Goal: Information Seeking & Learning: Learn about a topic

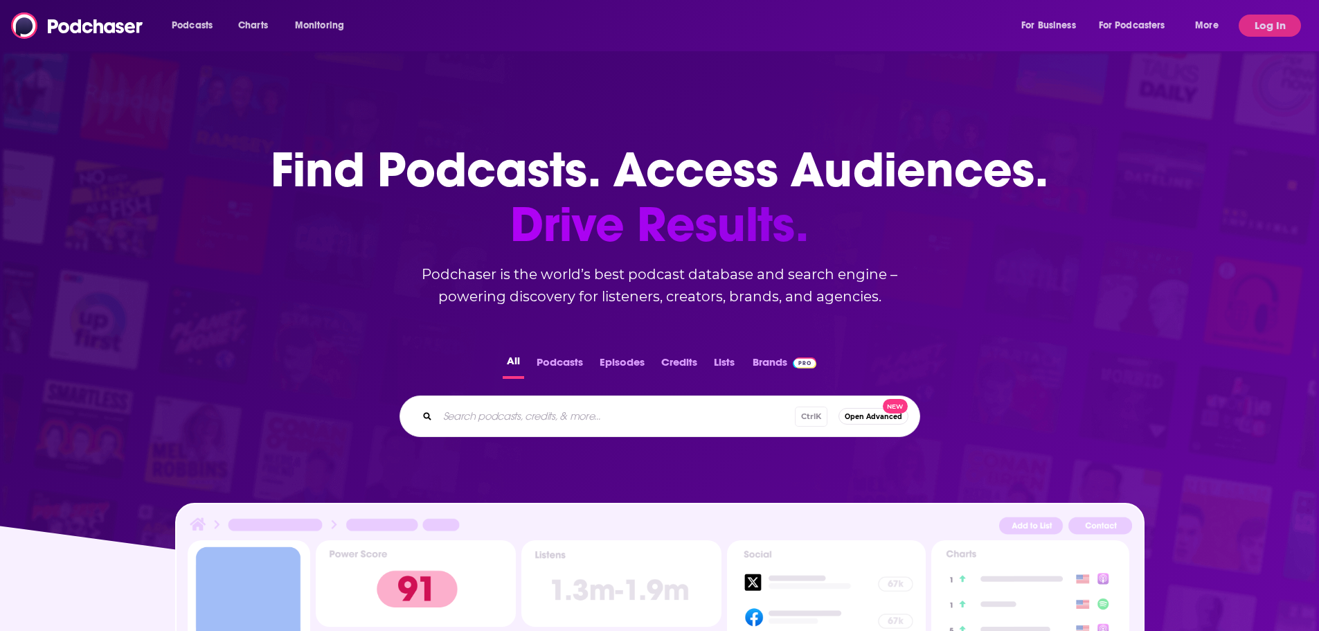
click at [589, 21] on div "Podcasts Charts Monitoring For Business For Podcasters More" at bounding box center [697, 26] width 1070 height 22
click at [1266, 32] on button "Log In" at bounding box center [1270, 26] width 62 height 22
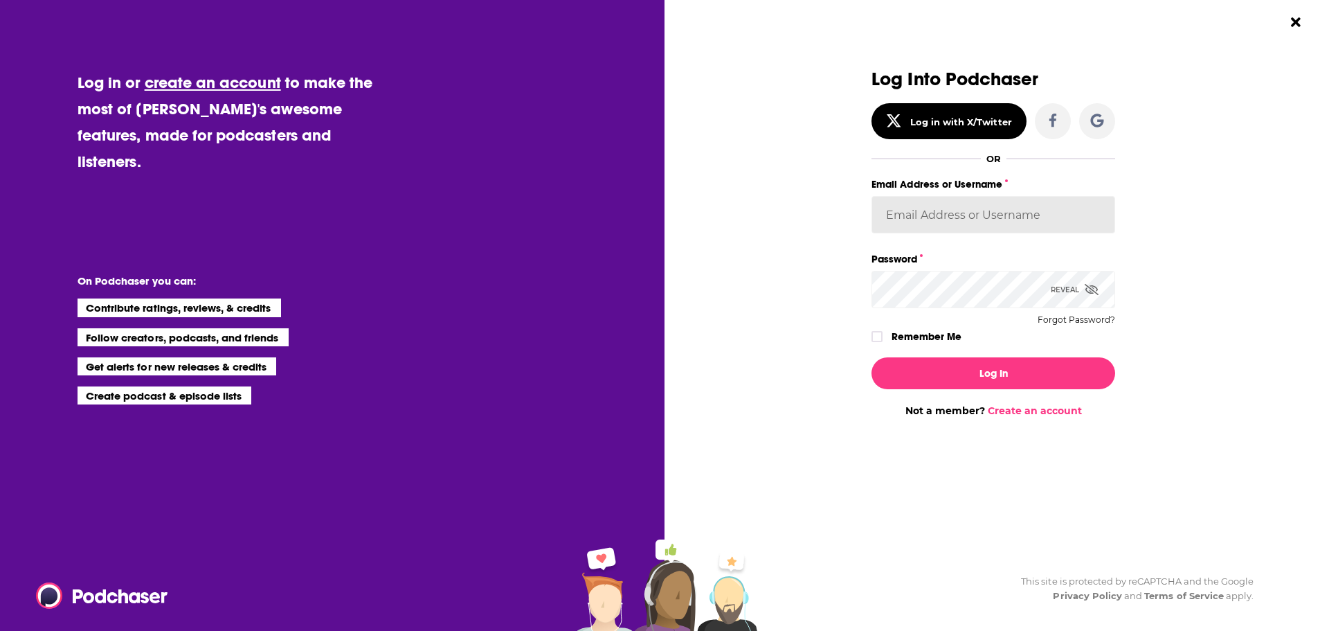
type input "psamuelson01@gmail.com"
click at [1021, 370] on button "Log In" at bounding box center [994, 373] width 244 height 32
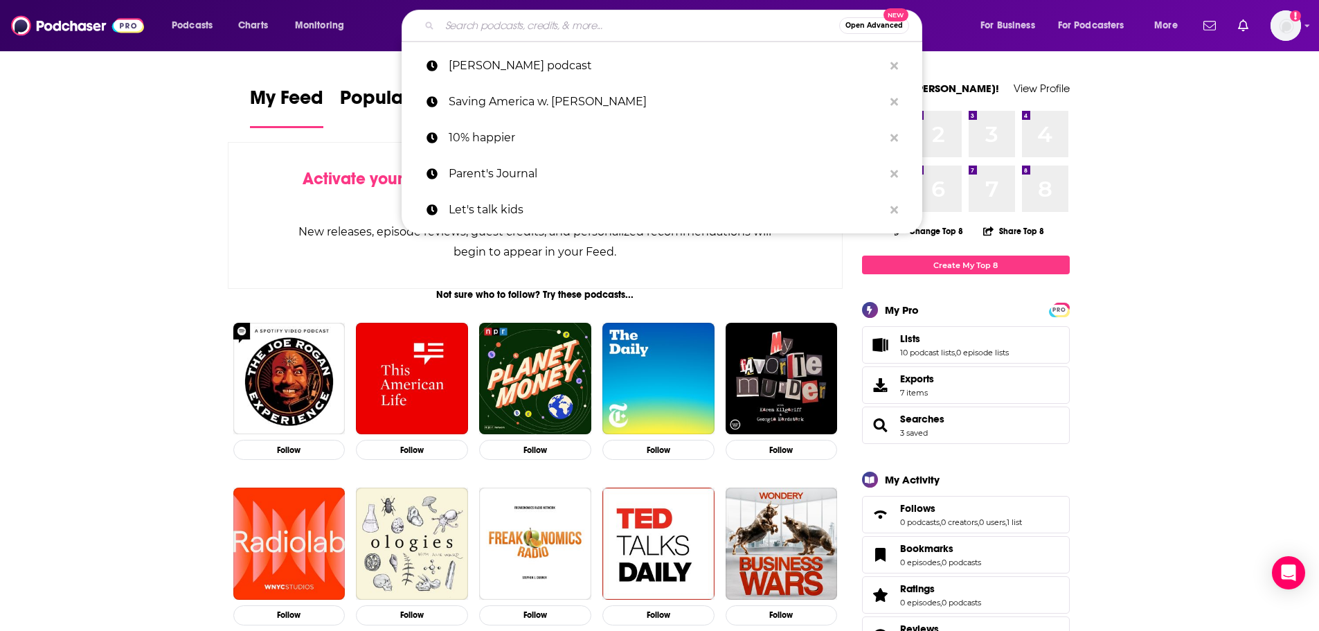
click at [590, 16] on input "Search podcasts, credits, & more..." at bounding box center [640, 26] width 400 height 22
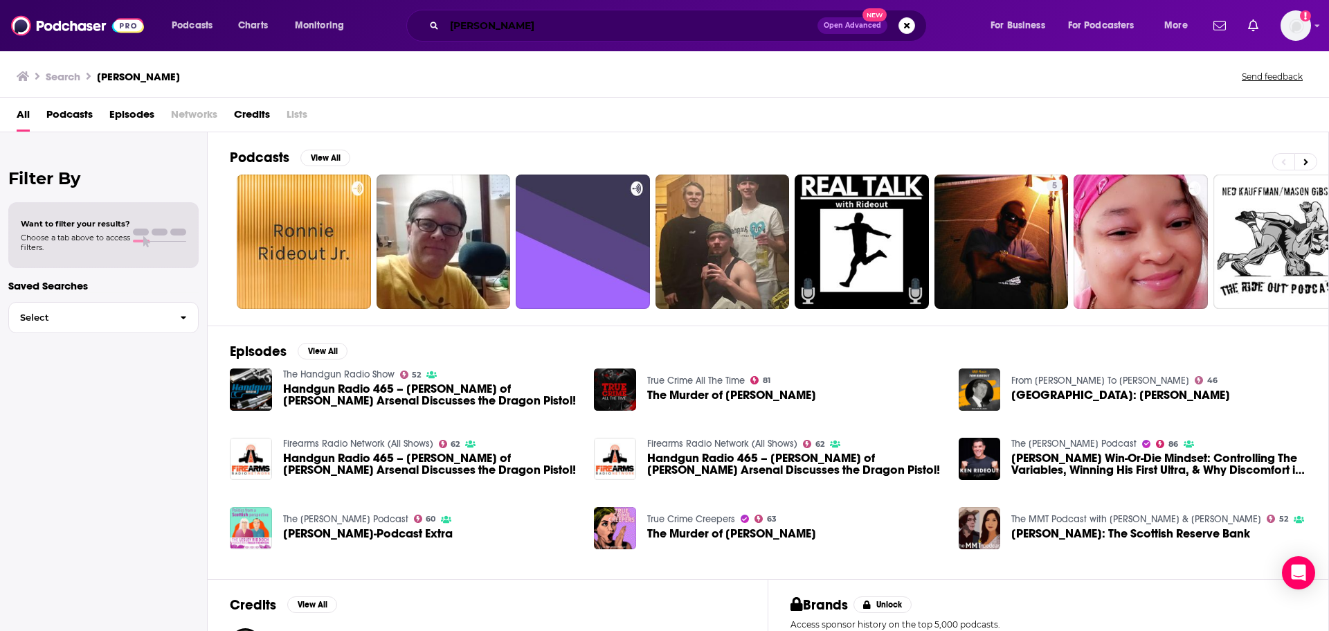
click at [505, 26] on input "Rideout" at bounding box center [631, 26] width 373 height 22
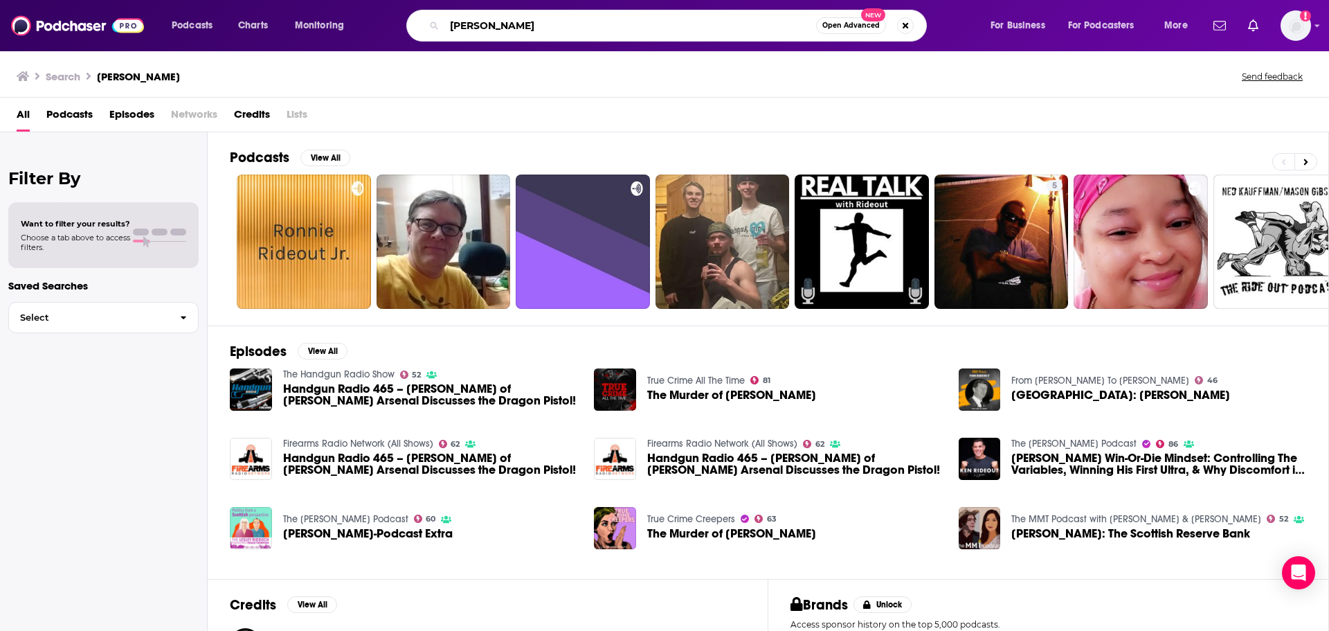
type input "Ken Rideout"
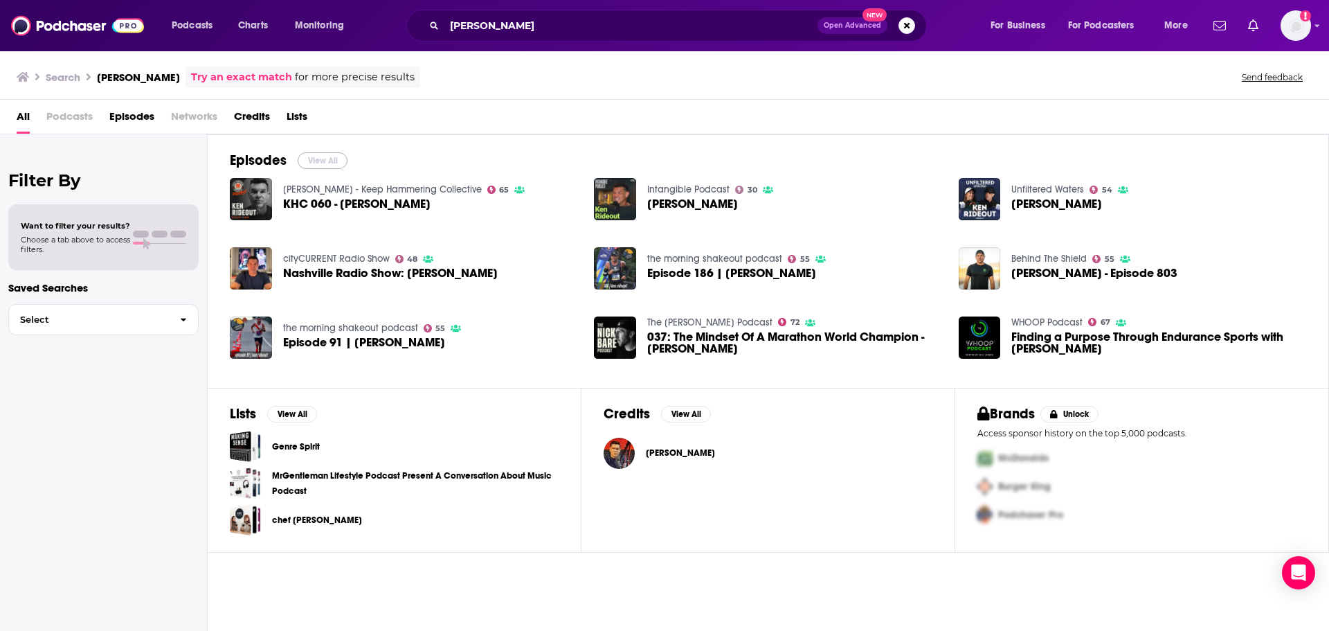
click at [319, 154] on button "View All" at bounding box center [323, 160] width 50 height 17
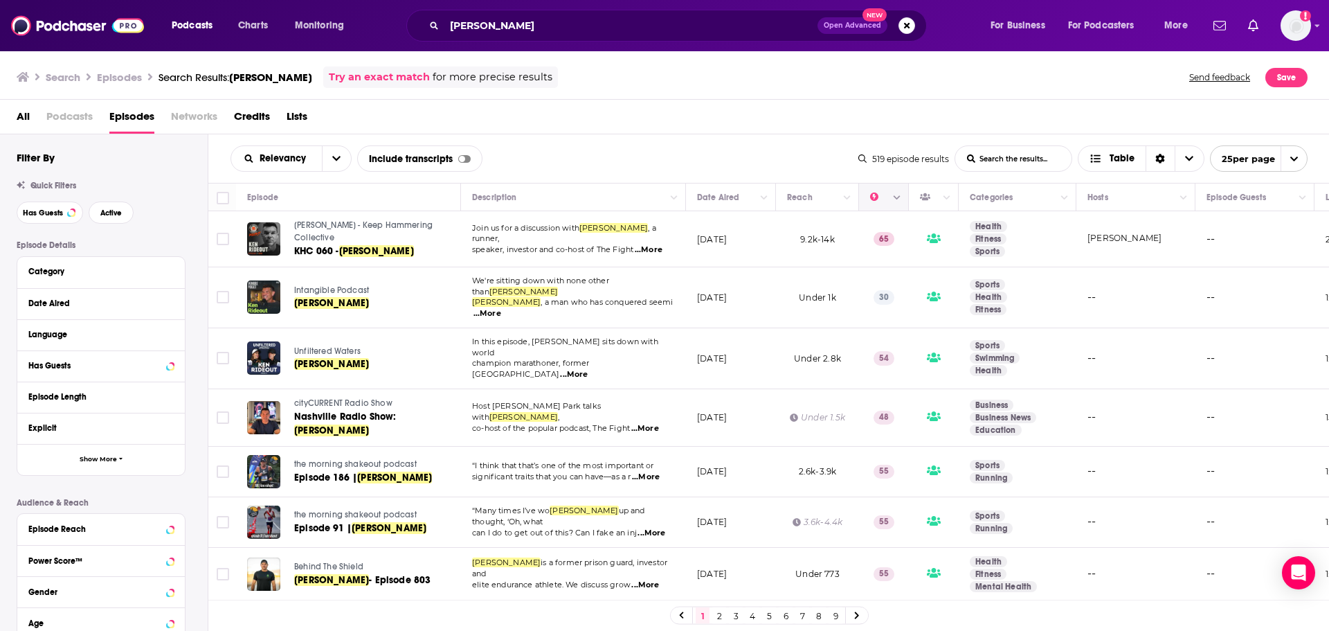
click at [889, 197] on button "Column Actions" at bounding box center [897, 198] width 17 height 17
click at [872, 202] on div at bounding box center [664, 315] width 1329 height 631
click at [872, 202] on button "Move" at bounding box center [882, 197] width 27 height 17
click at [877, 199] on icon "Move" at bounding box center [883, 197] width 17 height 17
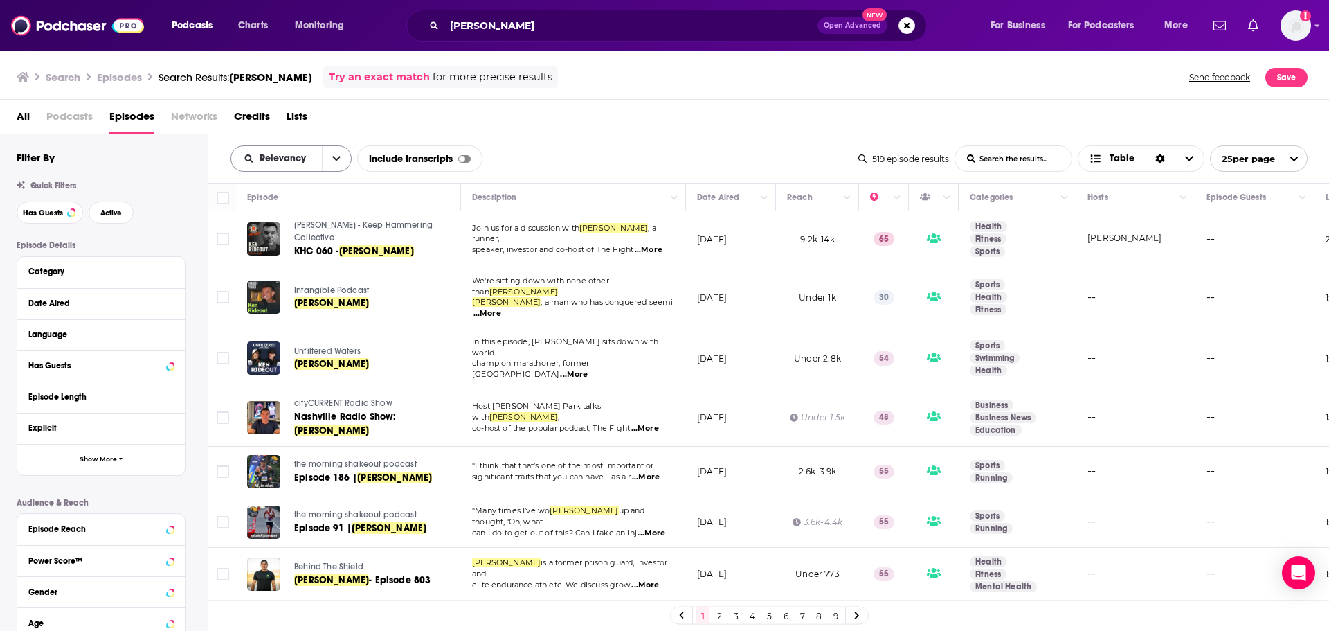
click at [332, 152] on button "open menu" at bounding box center [336, 158] width 29 height 25
click at [288, 271] on div "Power Score" at bounding box center [291, 277] width 121 height 24
